Goal: Task Accomplishment & Management: Manage account settings

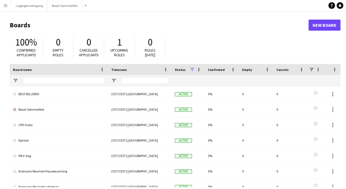
click at [5, 5] on app-icon "Menu" at bounding box center [5, 5] width 4 height 4
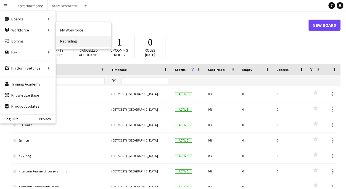
click at [73, 39] on link "Recruiting" at bounding box center [83, 41] width 55 height 11
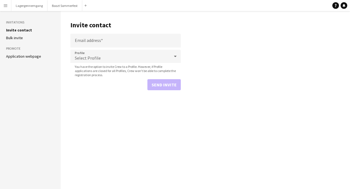
click at [20, 39] on link "Bulk invite" at bounding box center [14, 37] width 17 height 5
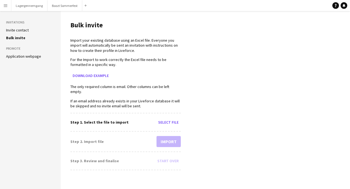
click at [25, 58] on link "Application webpage" at bounding box center [23, 56] width 35 height 5
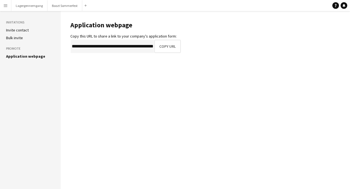
click at [5, 8] on button "Menu" at bounding box center [5, 5] width 11 height 11
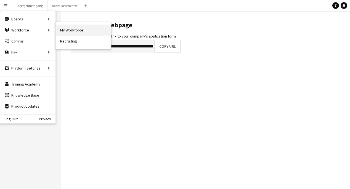
click at [68, 34] on link "My Workforce" at bounding box center [83, 30] width 55 height 11
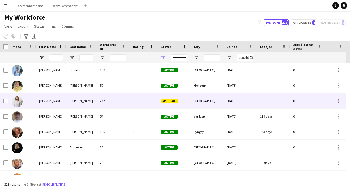
click at [169, 102] on span "Applicant" at bounding box center [169, 101] width 17 height 4
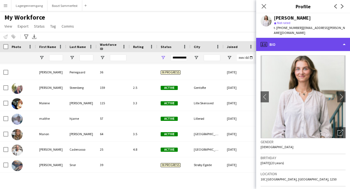
click at [344, 38] on div "profile Bio" at bounding box center [303, 44] width 94 height 13
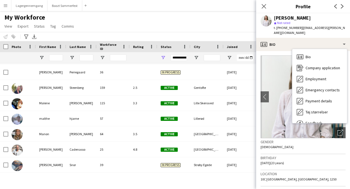
click at [342, 21] on app-profile-header "[PERSON_NAME] star Not rated t. [PHONE_NUMBER] | [EMAIL_ADDRESS][PERSON_NAME][D…" at bounding box center [303, 25] width 94 height 25
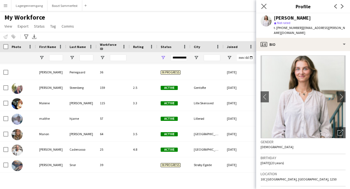
click at [261, 8] on icon "Close pop-in" at bounding box center [263, 6] width 5 height 5
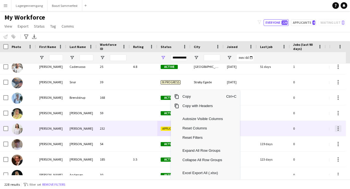
click at [338, 131] on div at bounding box center [338, 128] width 7 height 7
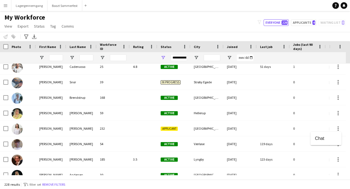
click at [336, 128] on div at bounding box center [175, 94] width 350 height 189
click at [308, 22] on button "Applicants 4" at bounding box center [303, 22] width 25 height 7
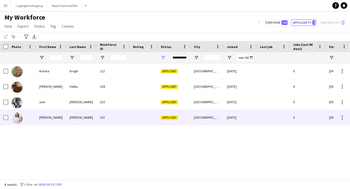
click at [169, 119] on span "Applicant" at bounding box center [169, 118] width 17 height 4
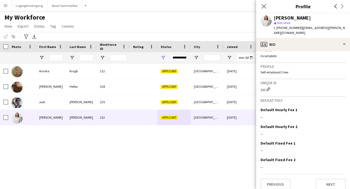
click at [281, 23] on span "Not rated" at bounding box center [283, 23] width 13 height 4
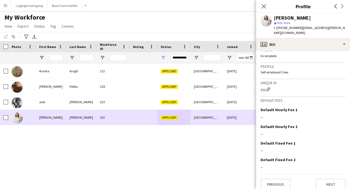
click at [172, 118] on span "Applicant" at bounding box center [169, 118] width 17 height 4
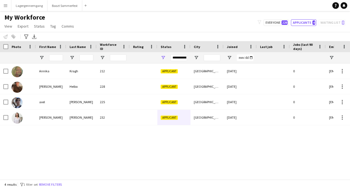
click at [306, 19] on div "My Workforce View Views Default view New view Update view Delete view Edit name…" at bounding box center [175, 22] width 350 height 19
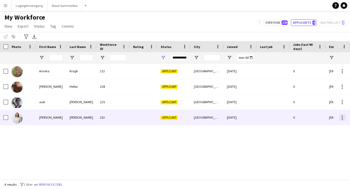
click at [341, 118] on div at bounding box center [342, 117] width 7 height 7
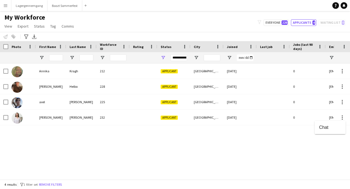
click at [3, 118] on div at bounding box center [175, 94] width 350 height 189
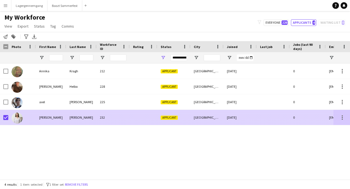
click at [46, 118] on div "[PERSON_NAME]" at bounding box center [51, 117] width 30 height 15
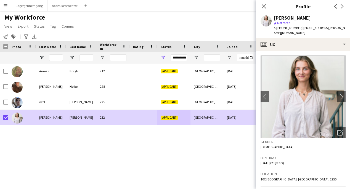
click at [153, 141] on div "[PERSON_NAME] 232 Applicant [GEOGRAPHIC_DATA] [DATE] 0 [EMAIL_ADDRESS][PERSON_N…" at bounding box center [166, 119] width 333 height 112
click at [267, 7] on app-icon "Close pop-in" at bounding box center [264, 6] width 8 height 8
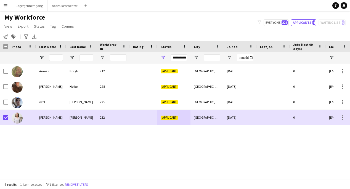
click at [8, 6] on button "Menu" at bounding box center [5, 5] width 11 height 11
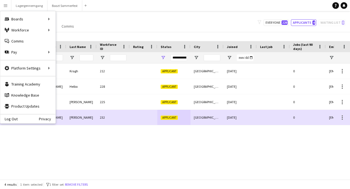
click at [153, 15] on div "My Workforce View Views Default view New view Update view Delete view Edit name…" at bounding box center [175, 22] width 350 height 19
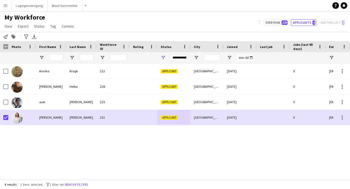
click at [177, 56] on div "**********" at bounding box center [179, 57] width 17 height 7
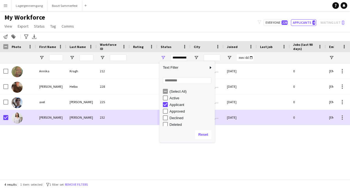
click at [249, 152] on div "[PERSON_NAME] 232 Applicant [GEOGRAPHIC_DATA] [DATE] 0 [EMAIL_ADDRESS][PERSON_N…" at bounding box center [166, 119] width 333 height 112
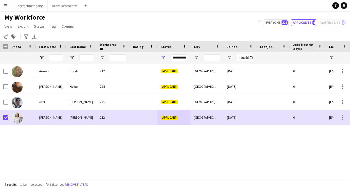
click at [176, 58] on div "**********" at bounding box center [179, 57] width 17 height 7
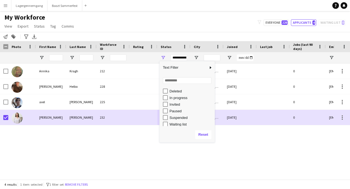
scroll to position [35, 0]
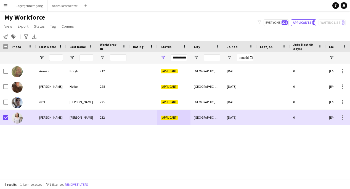
click at [266, 152] on div "[PERSON_NAME] 232 Applicant [GEOGRAPHIC_DATA] [DATE] 0 [EMAIL_ADDRESS][PERSON_N…" at bounding box center [166, 119] width 333 height 112
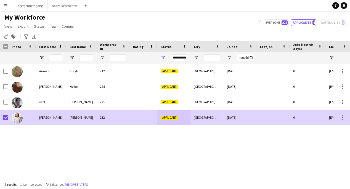
click at [173, 118] on span "Applicant" at bounding box center [169, 118] width 17 height 4
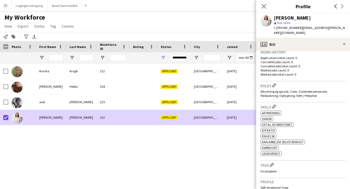
scroll to position [253, 0]
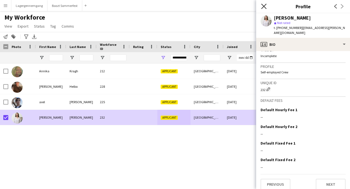
click at [265, 7] on icon "Close pop-in" at bounding box center [263, 6] width 5 height 5
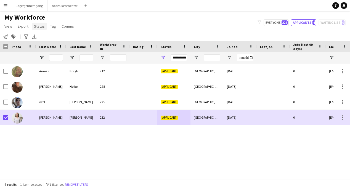
click at [35, 28] on span "Status" at bounding box center [39, 26] width 11 height 5
click at [44, 37] on link "Edit" at bounding box center [51, 38] width 39 height 12
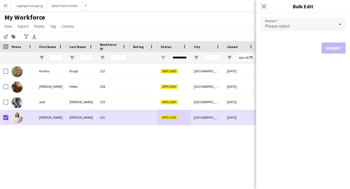
click at [321, 22] on div "Please select" at bounding box center [297, 24] width 74 height 13
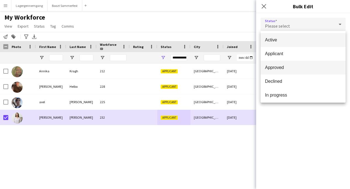
click at [300, 67] on span "Approved" at bounding box center [303, 67] width 76 height 5
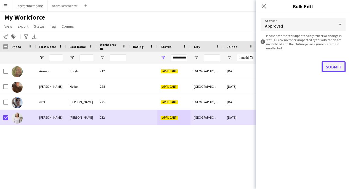
click at [336, 65] on button "Submit" at bounding box center [333, 66] width 24 height 11
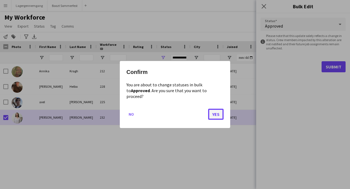
click at [221, 111] on button "Yes" at bounding box center [215, 114] width 15 height 11
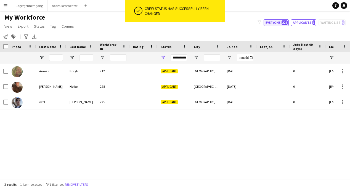
click at [283, 22] on button "Everyone 228" at bounding box center [276, 22] width 25 height 7
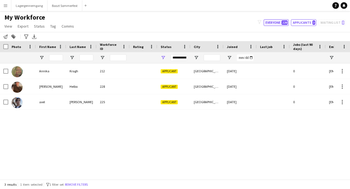
type input "**********"
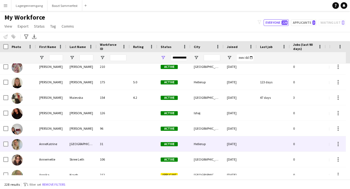
scroll to position [248, 0]
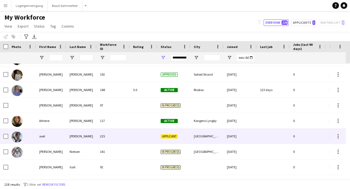
click at [17, 135] on img at bounding box center [17, 136] width 11 height 11
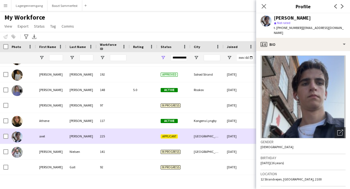
click at [18, 137] on img at bounding box center [17, 136] width 11 height 11
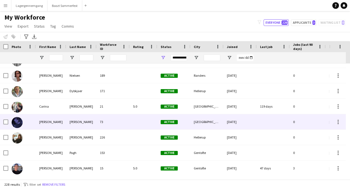
click at [19, 123] on img at bounding box center [17, 122] width 11 height 11
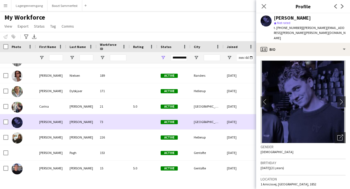
click at [19, 124] on img at bounding box center [17, 122] width 11 height 11
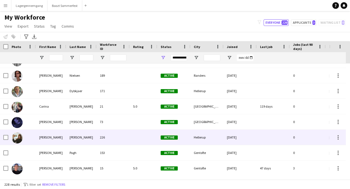
click at [21, 142] on img at bounding box center [17, 137] width 11 height 11
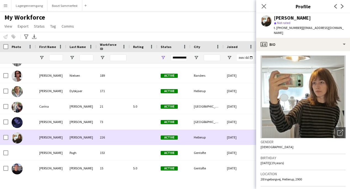
click at [20, 139] on img at bounding box center [17, 137] width 11 height 11
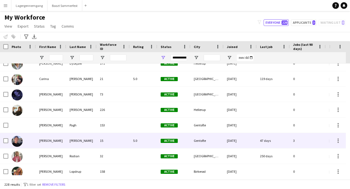
click at [20, 138] on img at bounding box center [17, 141] width 11 height 11
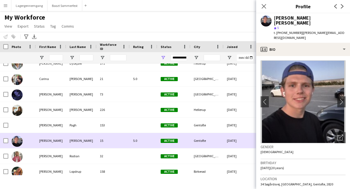
click at [19, 138] on img at bounding box center [17, 141] width 11 height 11
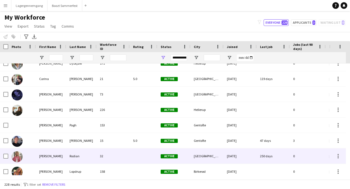
click at [20, 156] on img at bounding box center [17, 156] width 11 height 11
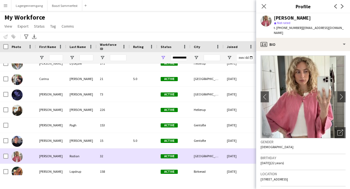
click at [20, 156] on img at bounding box center [17, 156] width 11 height 11
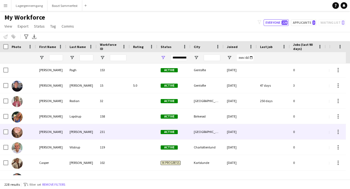
scroll to position [662, 0]
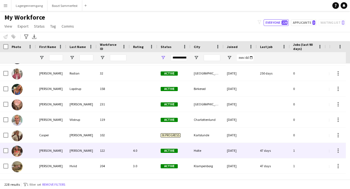
click at [18, 154] on img at bounding box center [17, 151] width 11 height 11
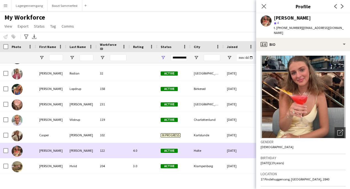
click at [18, 154] on img at bounding box center [17, 151] width 11 height 11
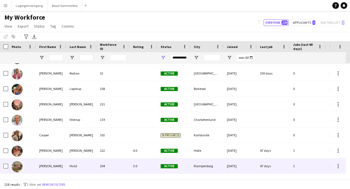
click at [15, 163] on img at bounding box center [17, 166] width 11 height 11
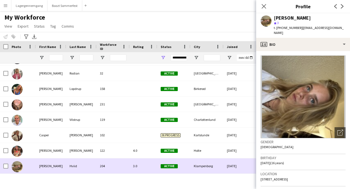
click at [13, 167] on img at bounding box center [17, 166] width 11 height 11
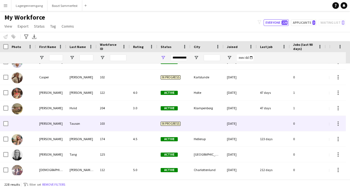
scroll to position [720, 0]
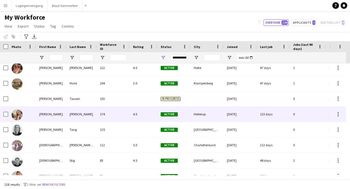
click at [18, 118] on img at bounding box center [17, 114] width 11 height 11
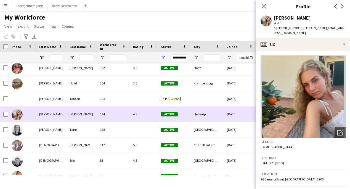
click at [17, 119] on img at bounding box center [17, 114] width 11 height 11
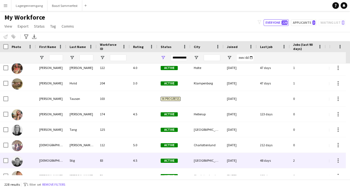
click at [16, 162] on img at bounding box center [17, 161] width 11 height 11
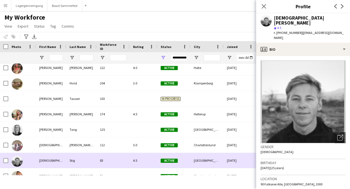
click at [15, 162] on img at bounding box center [17, 161] width 11 height 11
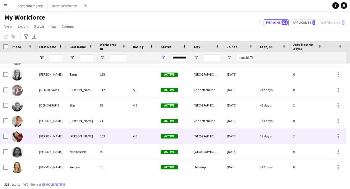
click at [21, 138] on img at bounding box center [17, 136] width 11 height 11
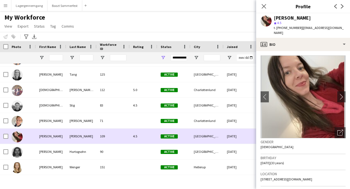
click at [21, 138] on img at bounding box center [17, 136] width 11 height 11
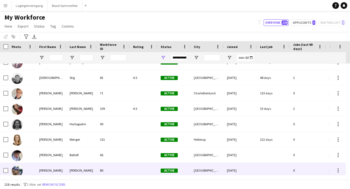
scroll to position [855, 0]
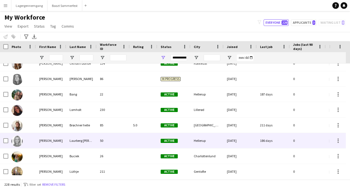
click at [16, 143] on img at bounding box center [17, 141] width 11 height 11
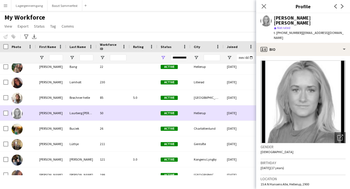
click at [46, 116] on div "[PERSON_NAME]" at bounding box center [51, 112] width 30 height 15
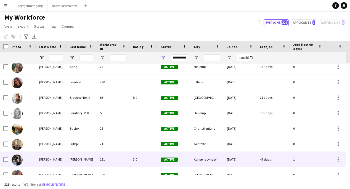
click at [49, 155] on div "[PERSON_NAME]" at bounding box center [51, 159] width 30 height 15
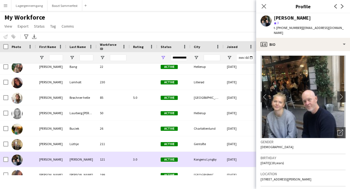
click at [46, 154] on div "[PERSON_NAME]" at bounding box center [51, 159] width 30 height 15
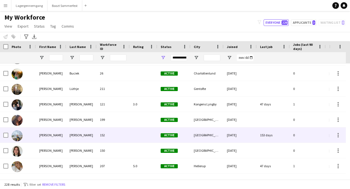
click at [47, 141] on div "[PERSON_NAME]" at bounding box center [51, 134] width 30 height 15
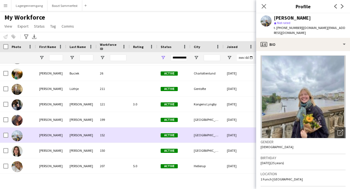
click at [47, 141] on div "[PERSON_NAME]" at bounding box center [51, 134] width 30 height 15
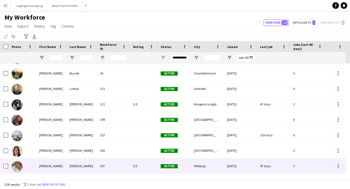
click at [46, 165] on div "[PERSON_NAME]" at bounding box center [51, 165] width 30 height 15
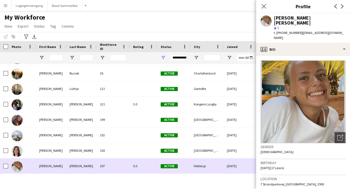
click at [45, 165] on div "[PERSON_NAME]" at bounding box center [51, 165] width 30 height 15
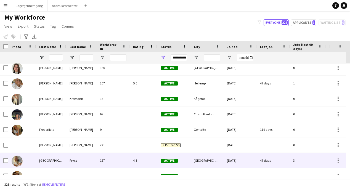
click at [45, 159] on div "[GEOGRAPHIC_DATA]" at bounding box center [51, 160] width 30 height 15
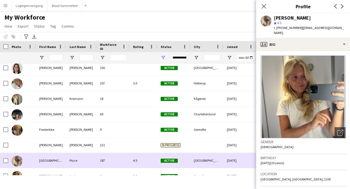
click at [45, 158] on div "[GEOGRAPHIC_DATA]" at bounding box center [51, 160] width 30 height 15
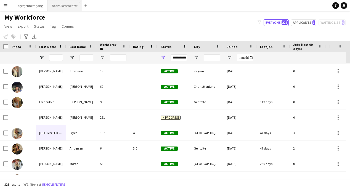
click at [57, 8] on button "Boozt Sommerfest Close" at bounding box center [64, 5] width 35 height 11
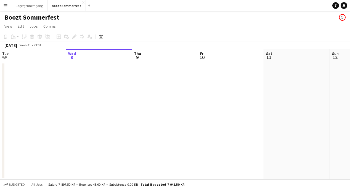
click at [8, 5] on button "Menu" at bounding box center [5, 5] width 11 height 11
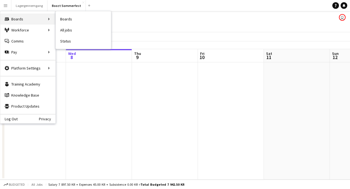
click at [21, 23] on div "Boards Boards" at bounding box center [27, 19] width 55 height 11
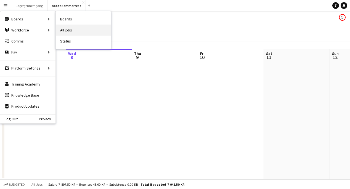
click at [65, 28] on link "All jobs" at bounding box center [83, 30] width 55 height 11
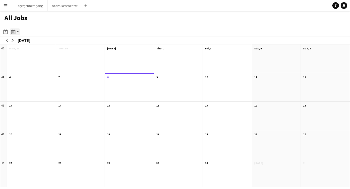
click at [15, 31] on icon at bounding box center [13, 32] width 4 height 4
click at [27, 62] on link "Month view" at bounding box center [30, 61] width 30 height 5
click at [10, 41] on button "arrow-right" at bounding box center [13, 41] width 6 height 6
click at [9, 39] on button "arrow-left" at bounding box center [7, 41] width 6 height 6
